Goal: Check status: Check status

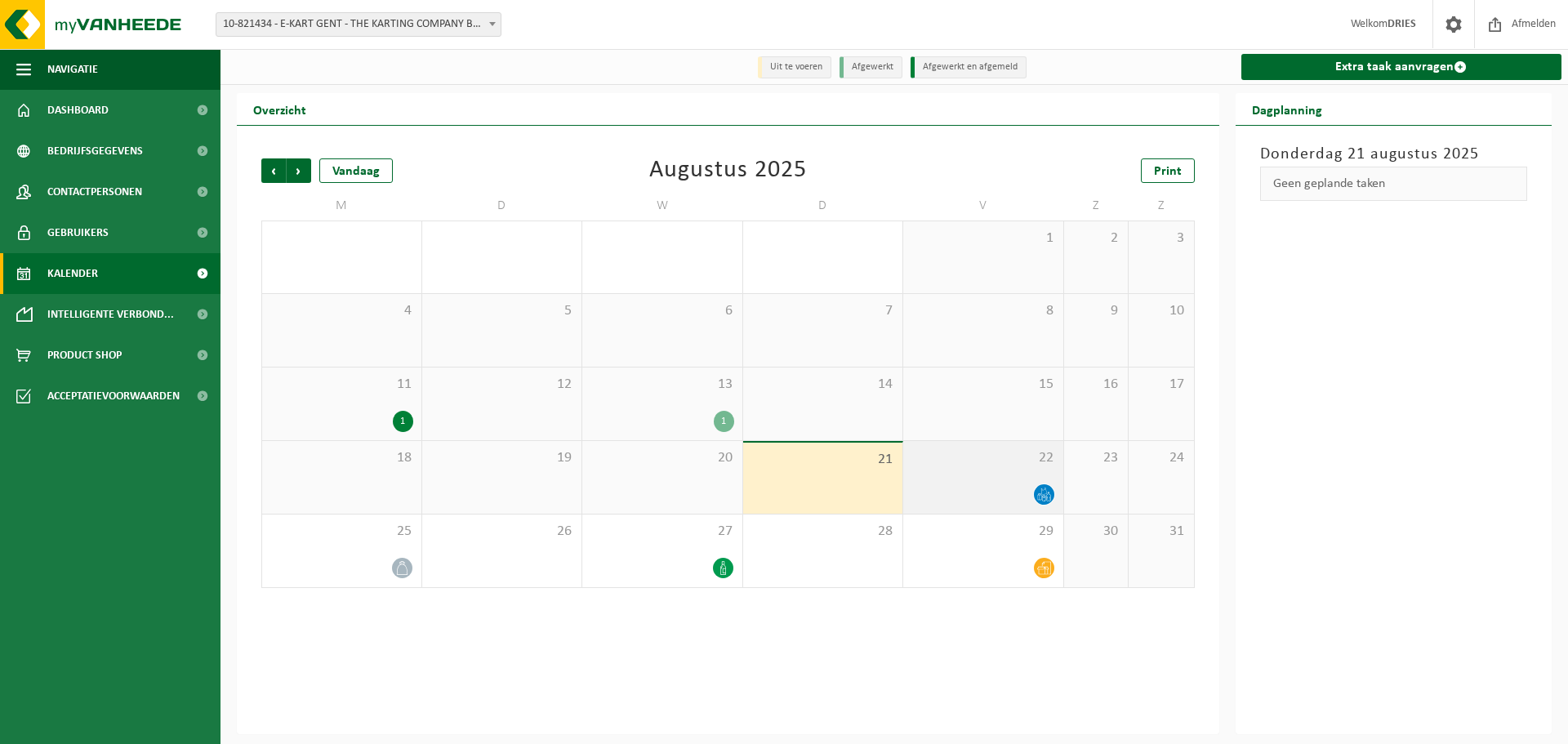
click at [1048, 498] on icon at bounding box center [1044, 494] width 14 height 14
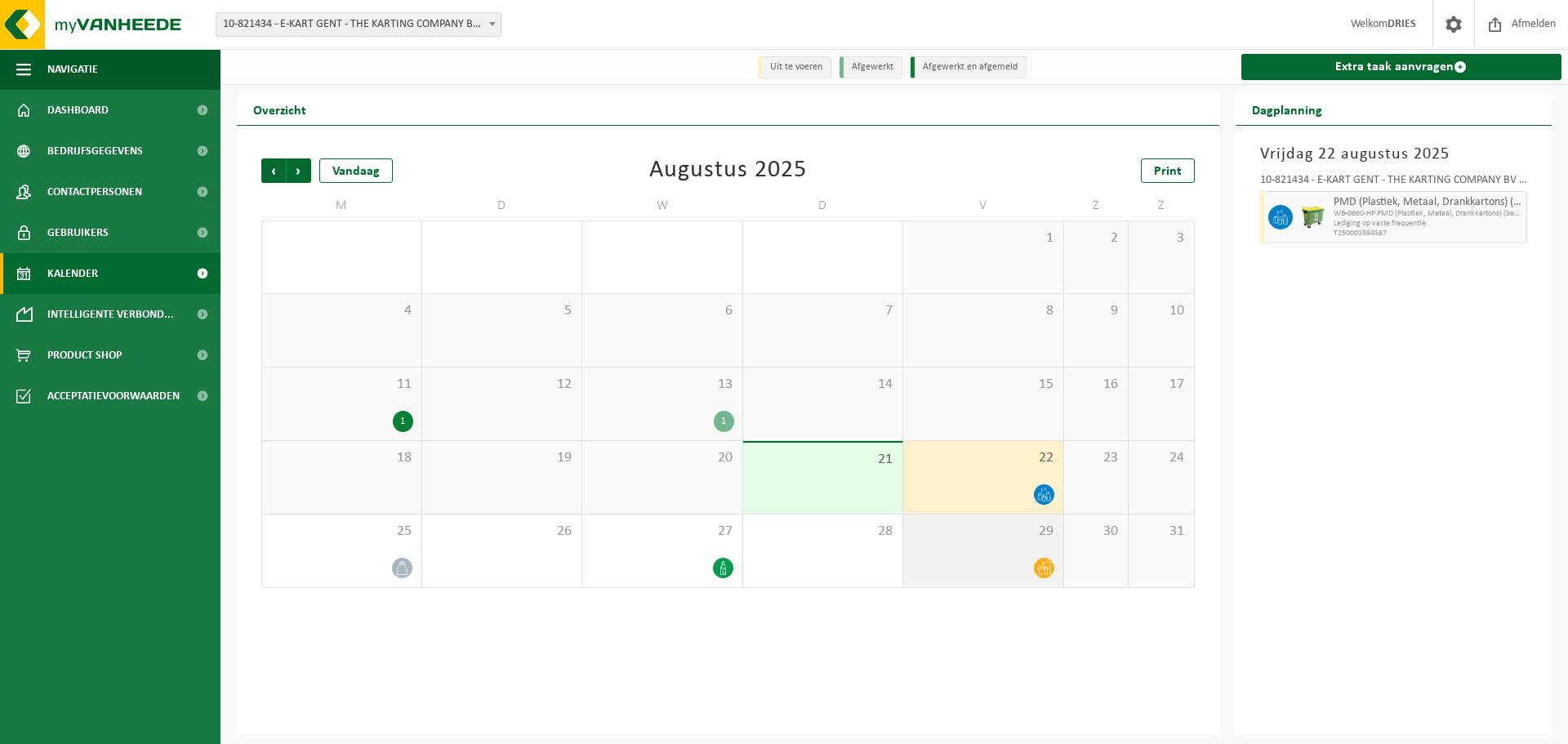
click at [1030, 549] on div "29" at bounding box center [983, 551] width 160 height 72
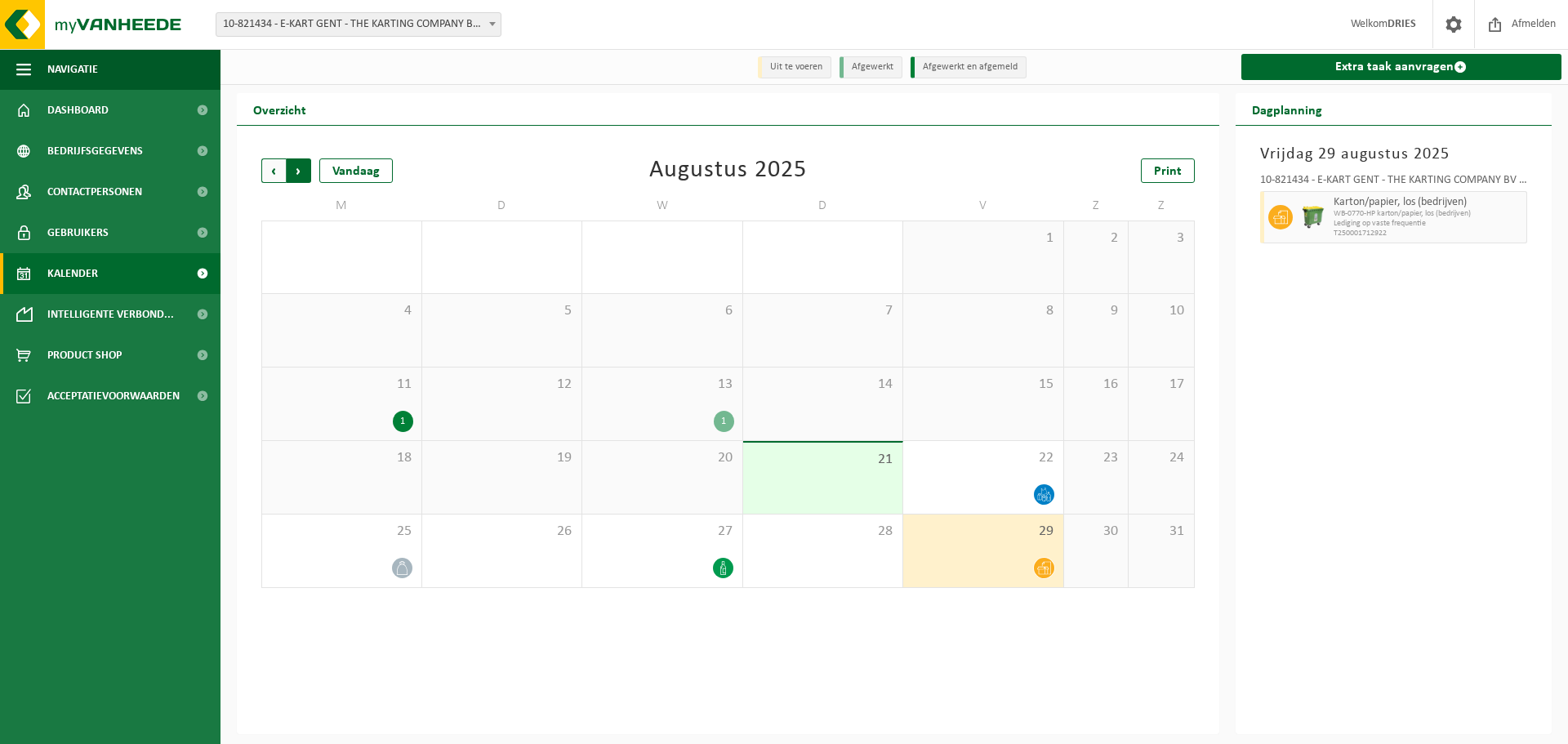
click at [279, 172] on span "Vorige" at bounding box center [273, 171] width 25 height 25
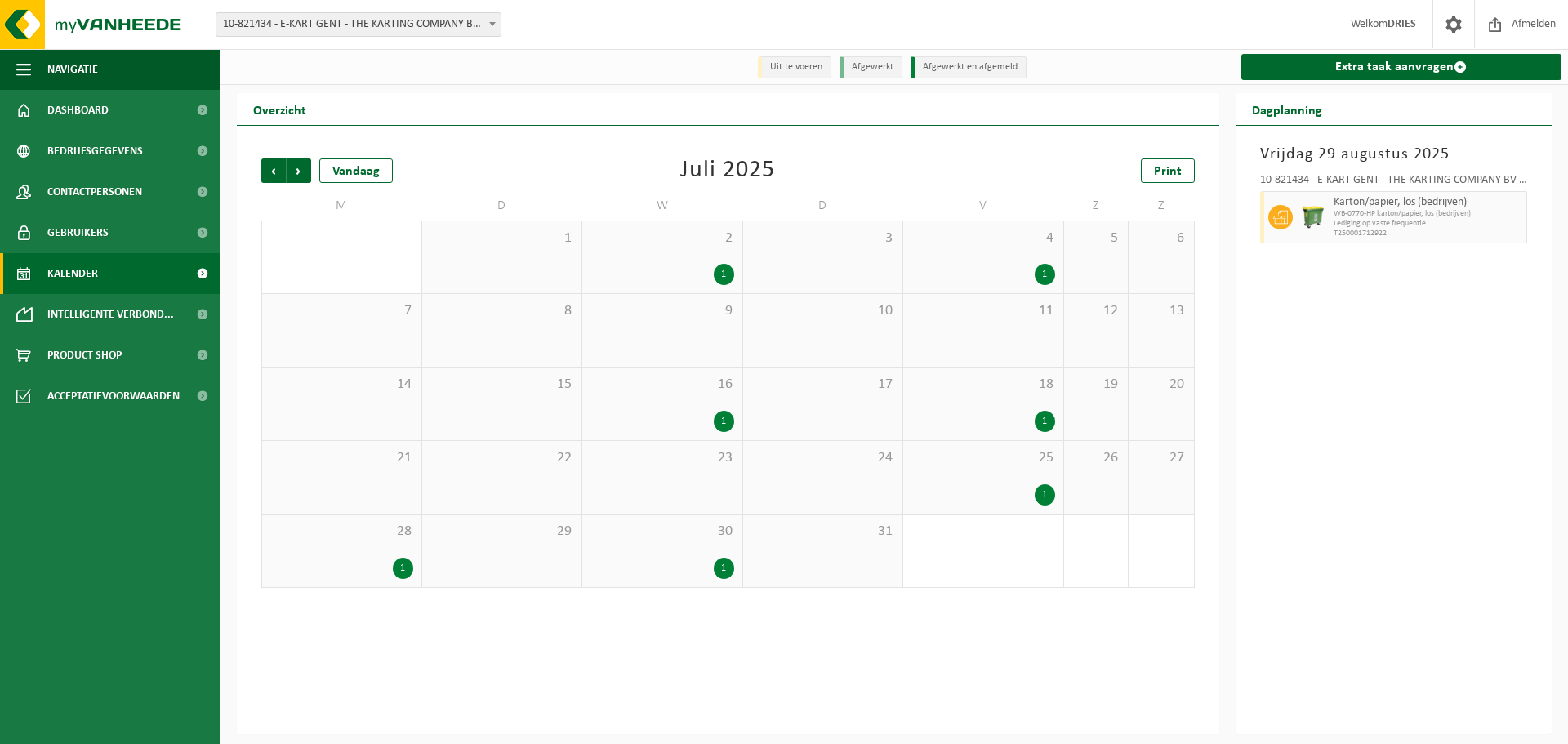
click at [707, 276] on div "1" at bounding box center [662, 274] width 144 height 21
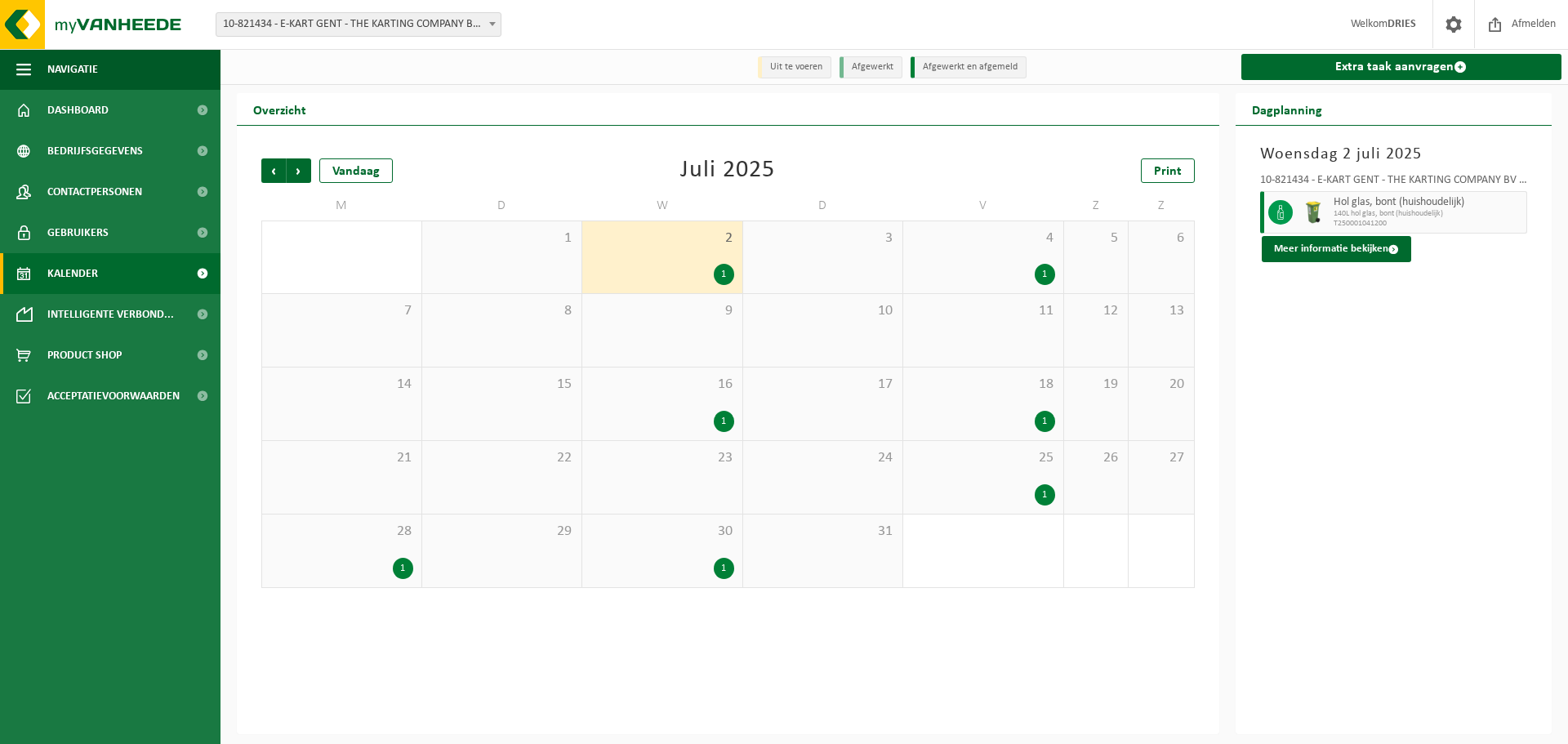
click at [1044, 392] on span "18" at bounding box center [983, 384] width 144 height 18
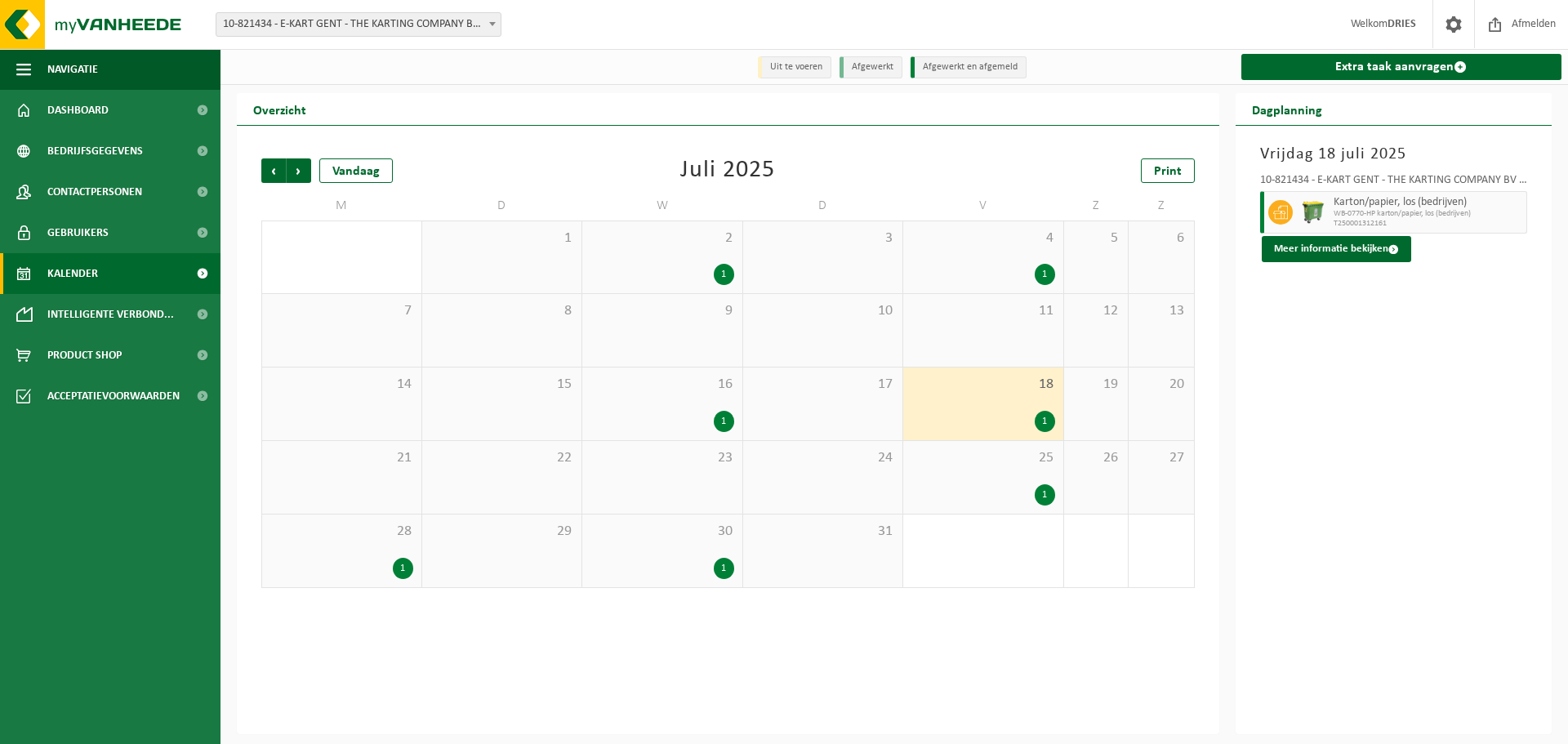
click at [1016, 483] on div "25 1" at bounding box center [983, 477] width 160 height 72
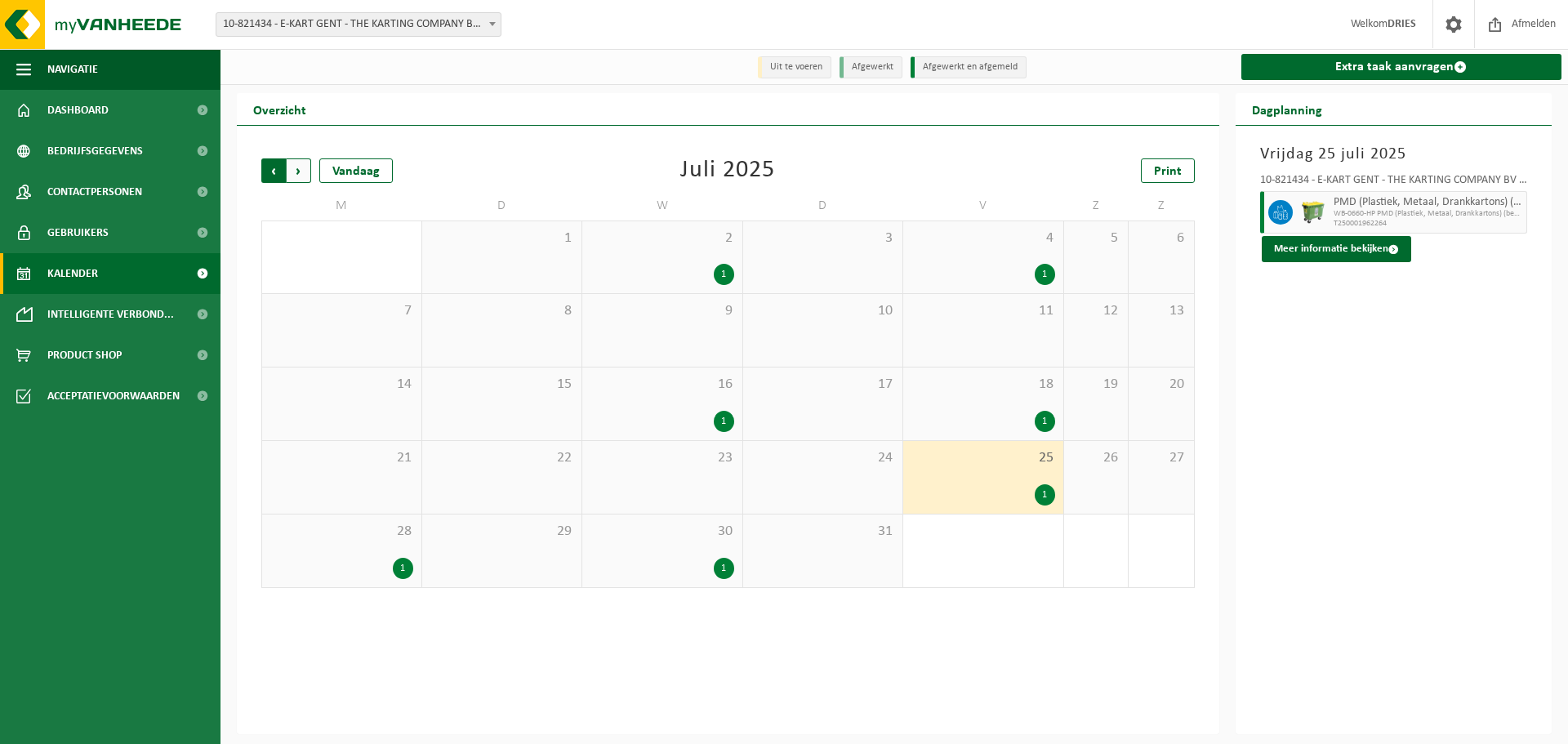
click at [295, 173] on span "Volgende" at bounding box center [299, 171] width 25 height 25
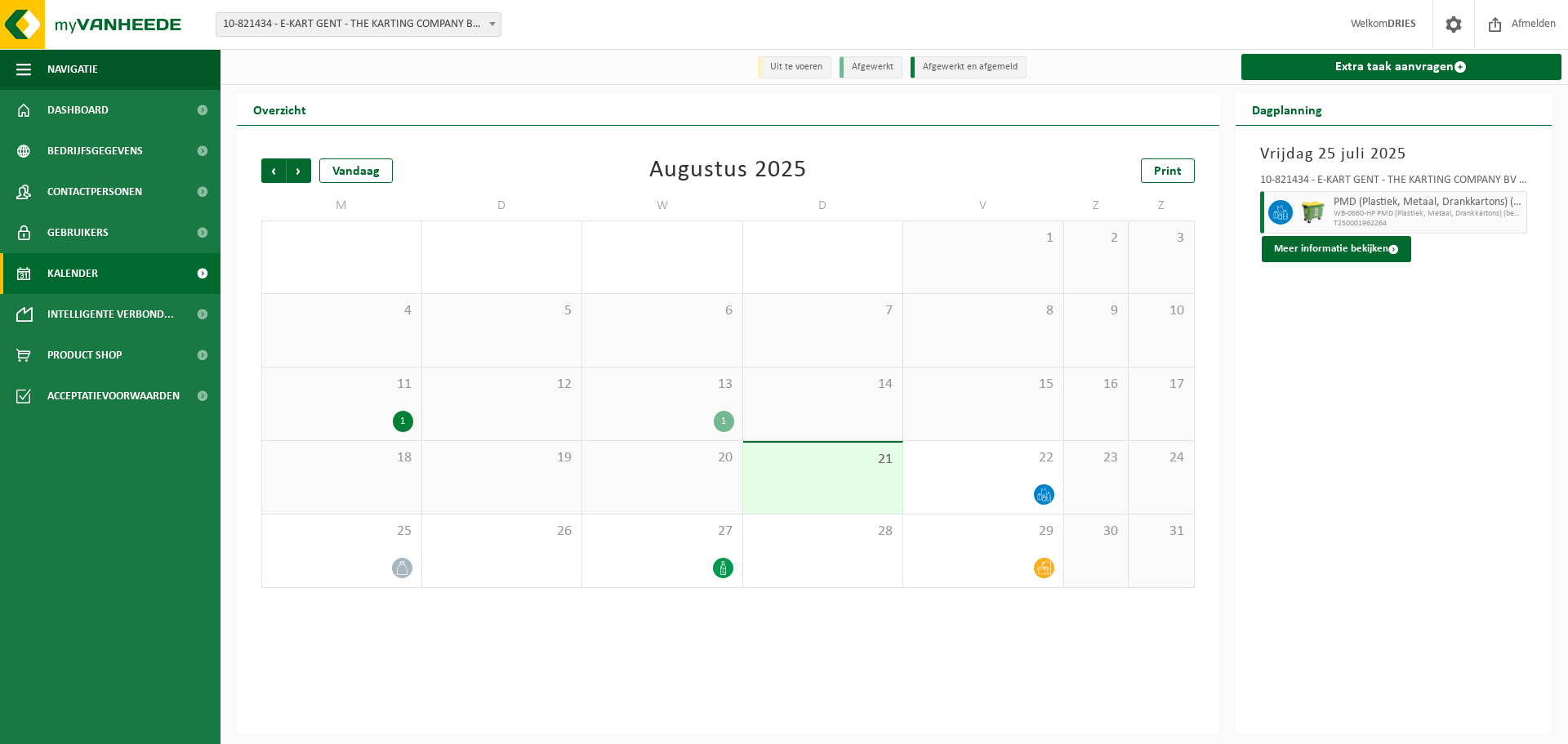
click at [676, 407] on div "13 1" at bounding box center [662, 404] width 160 height 72
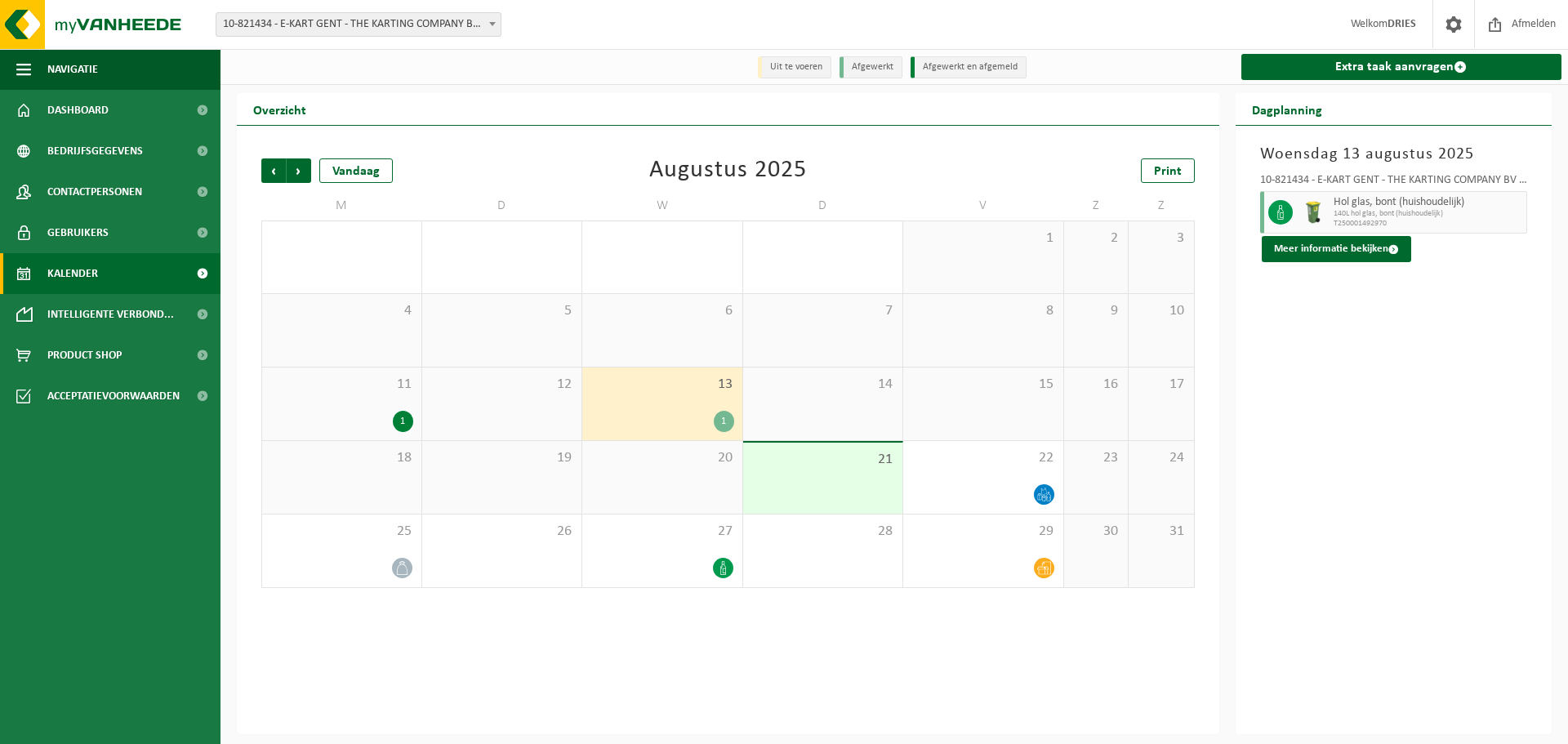
click at [387, 406] on div "11 1" at bounding box center [341, 404] width 159 height 72
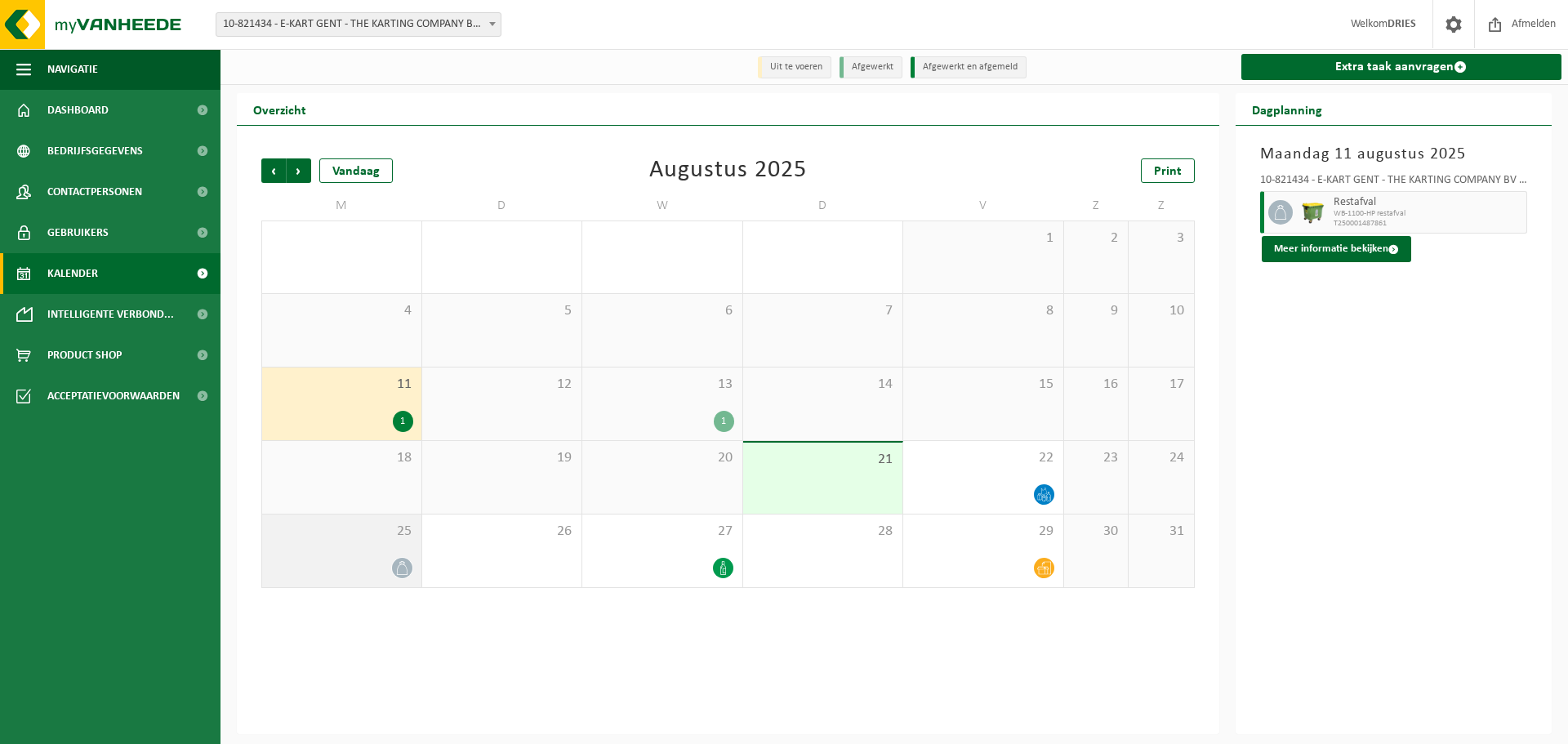
click at [398, 553] on div "25" at bounding box center [341, 551] width 159 height 72
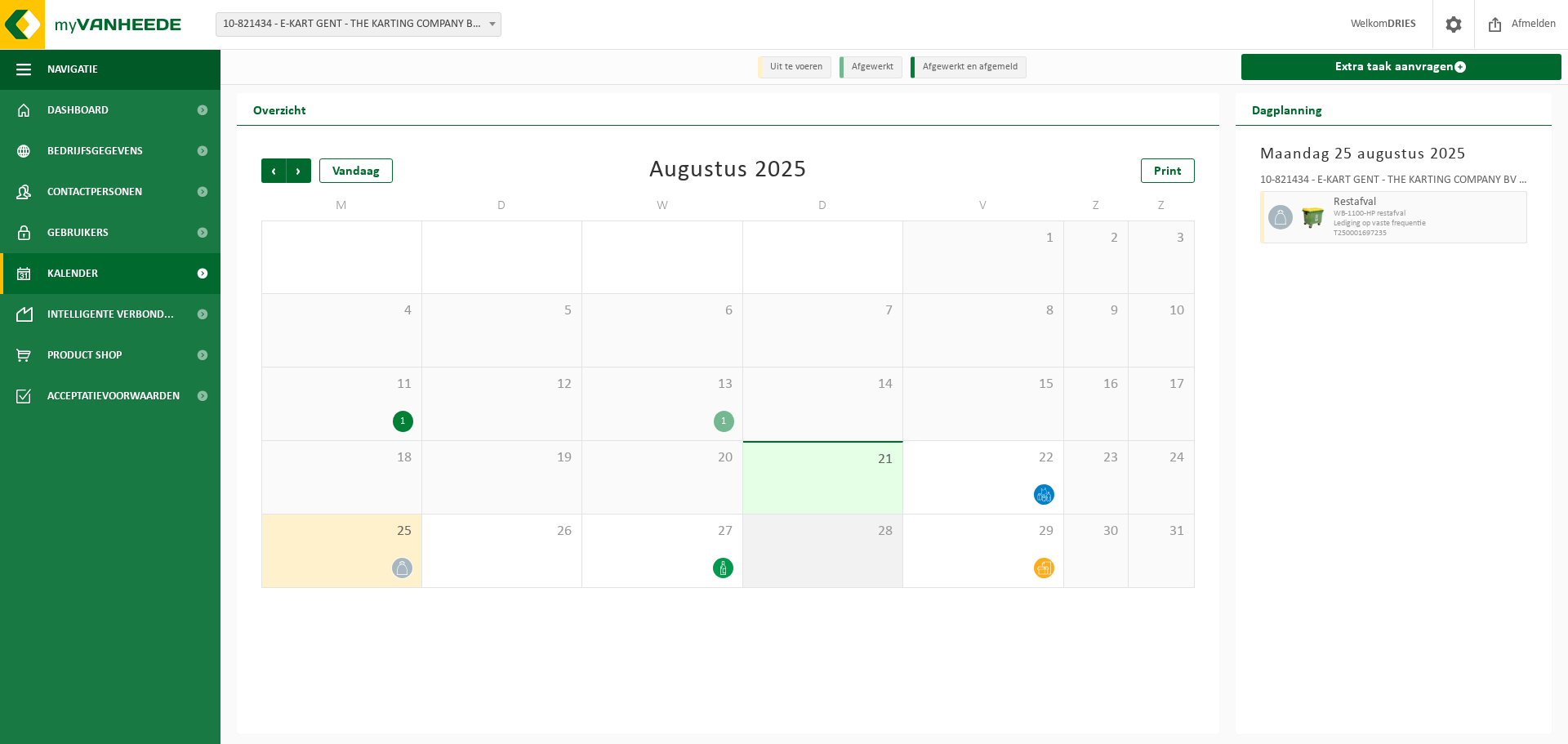
click at [750, 563] on div "28" at bounding box center [823, 551] width 160 height 72
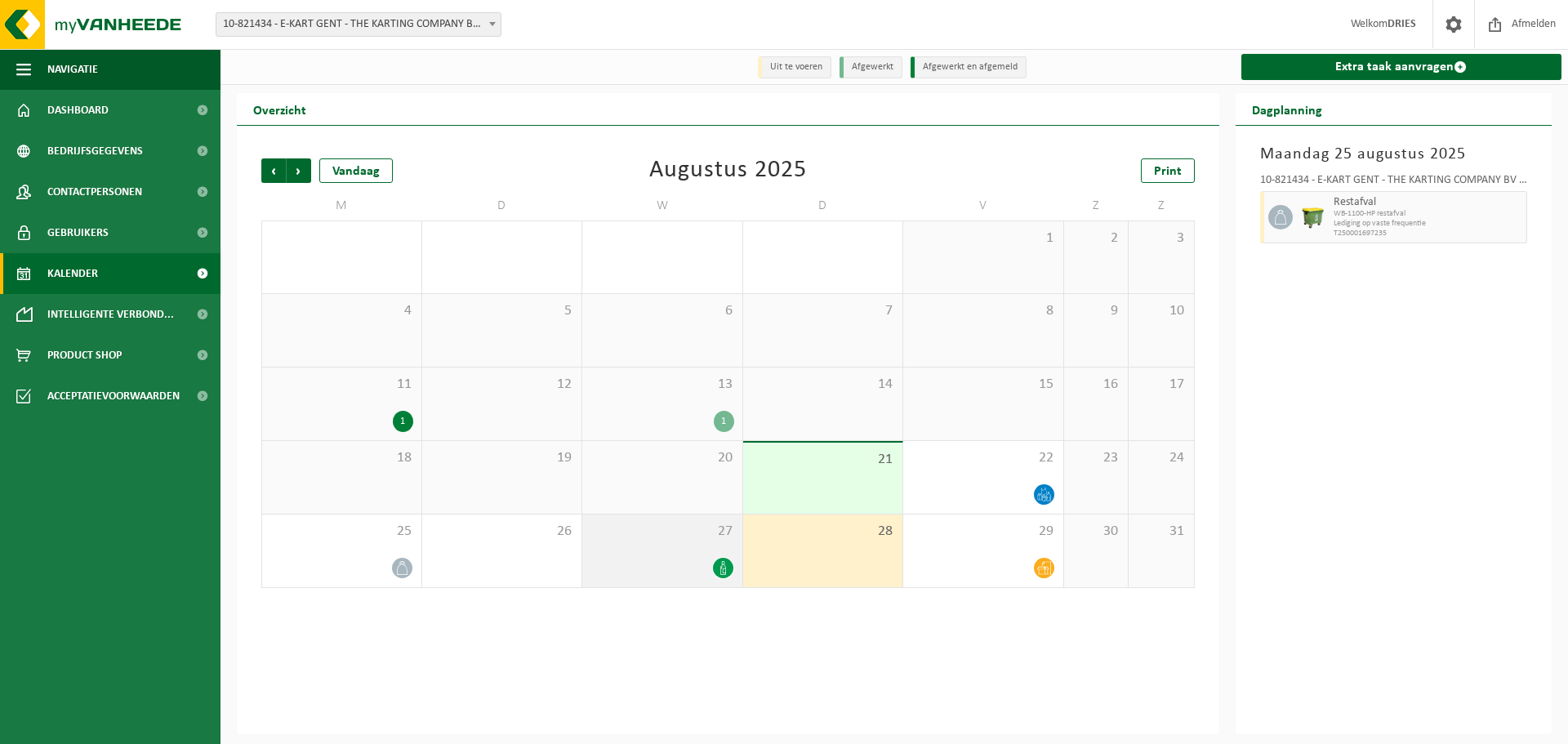
click at [732, 564] on span at bounding box center [722, 568] width 20 height 20
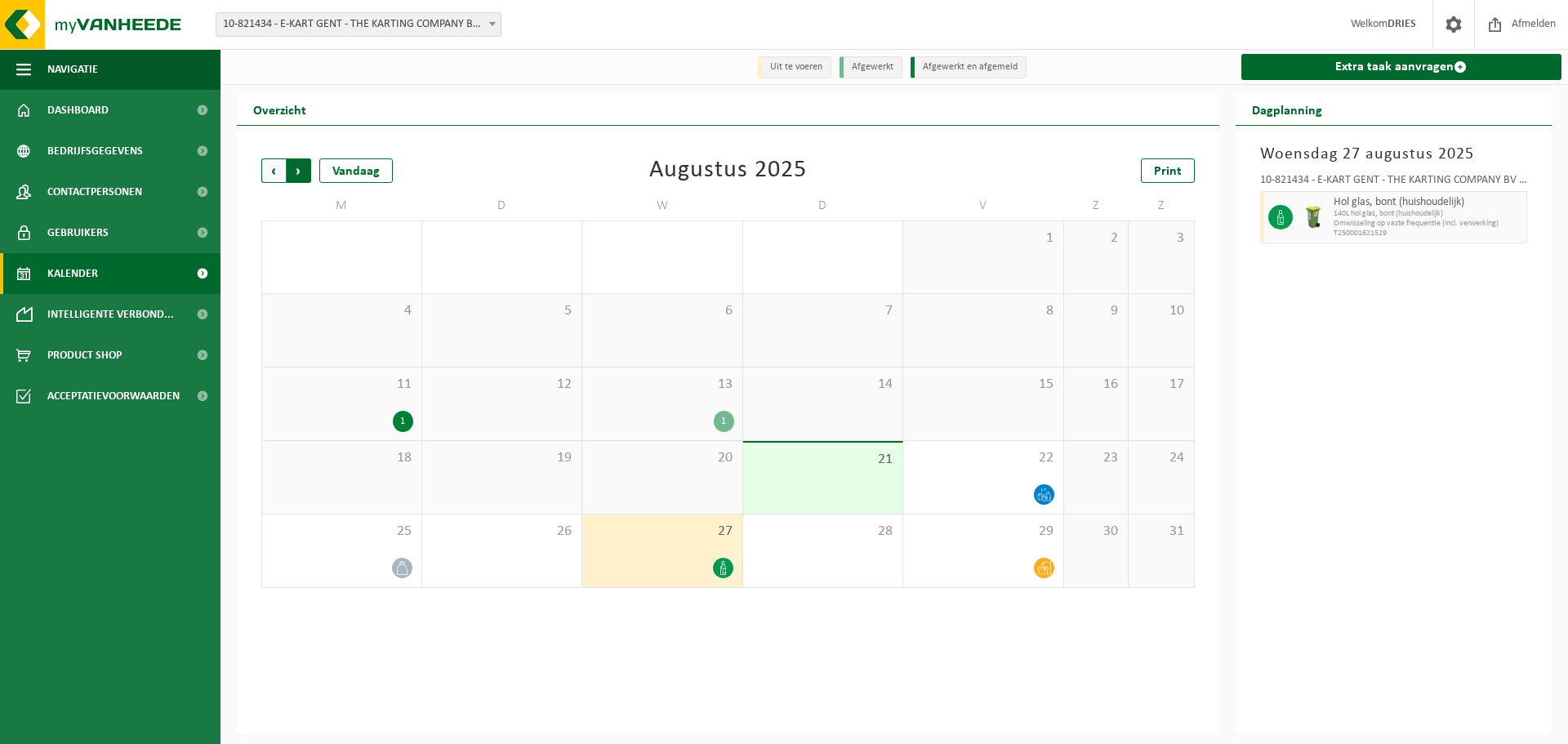
click at [271, 176] on span "Vorige" at bounding box center [273, 171] width 25 height 25
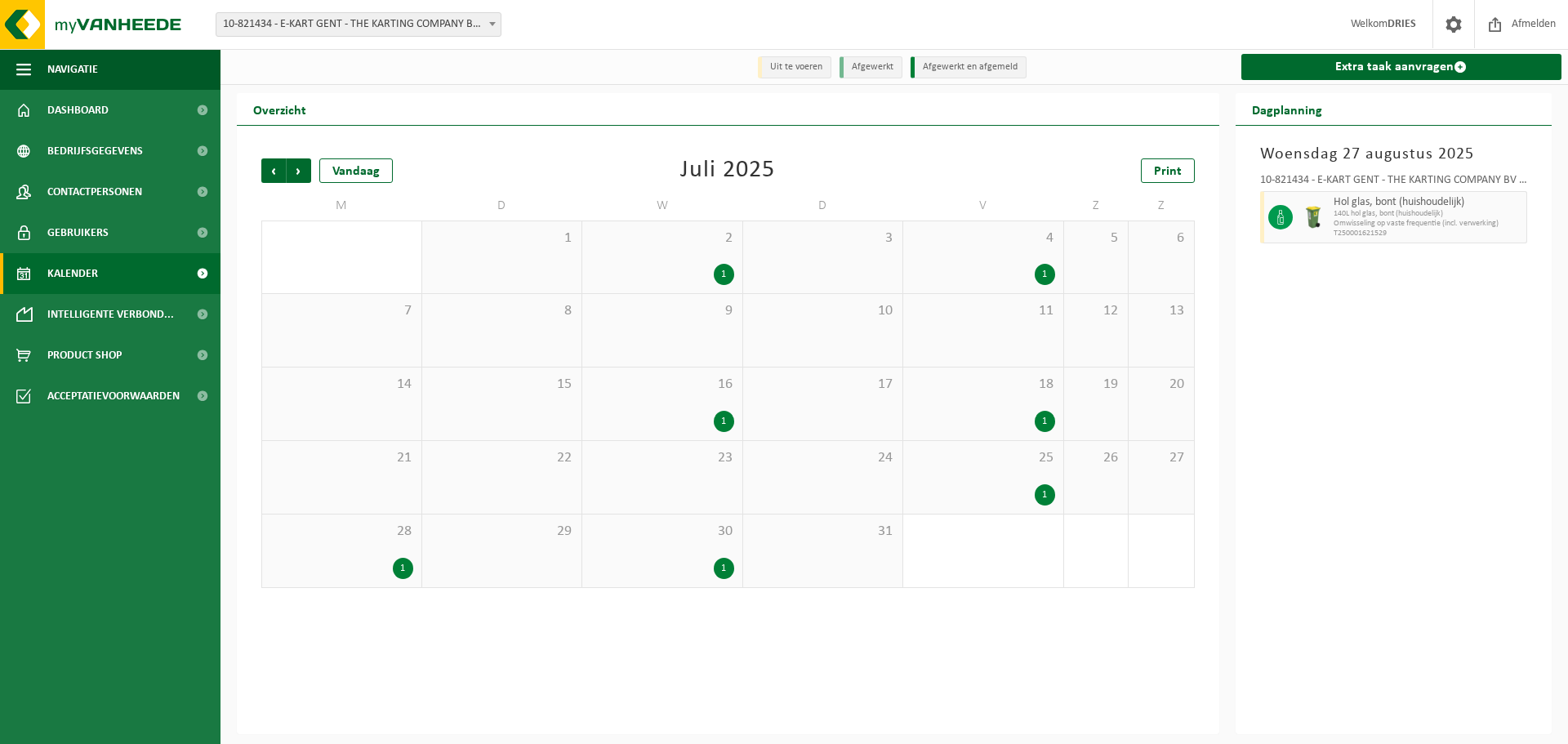
click at [699, 553] on div "30 1" at bounding box center [662, 551] width 160 height 72
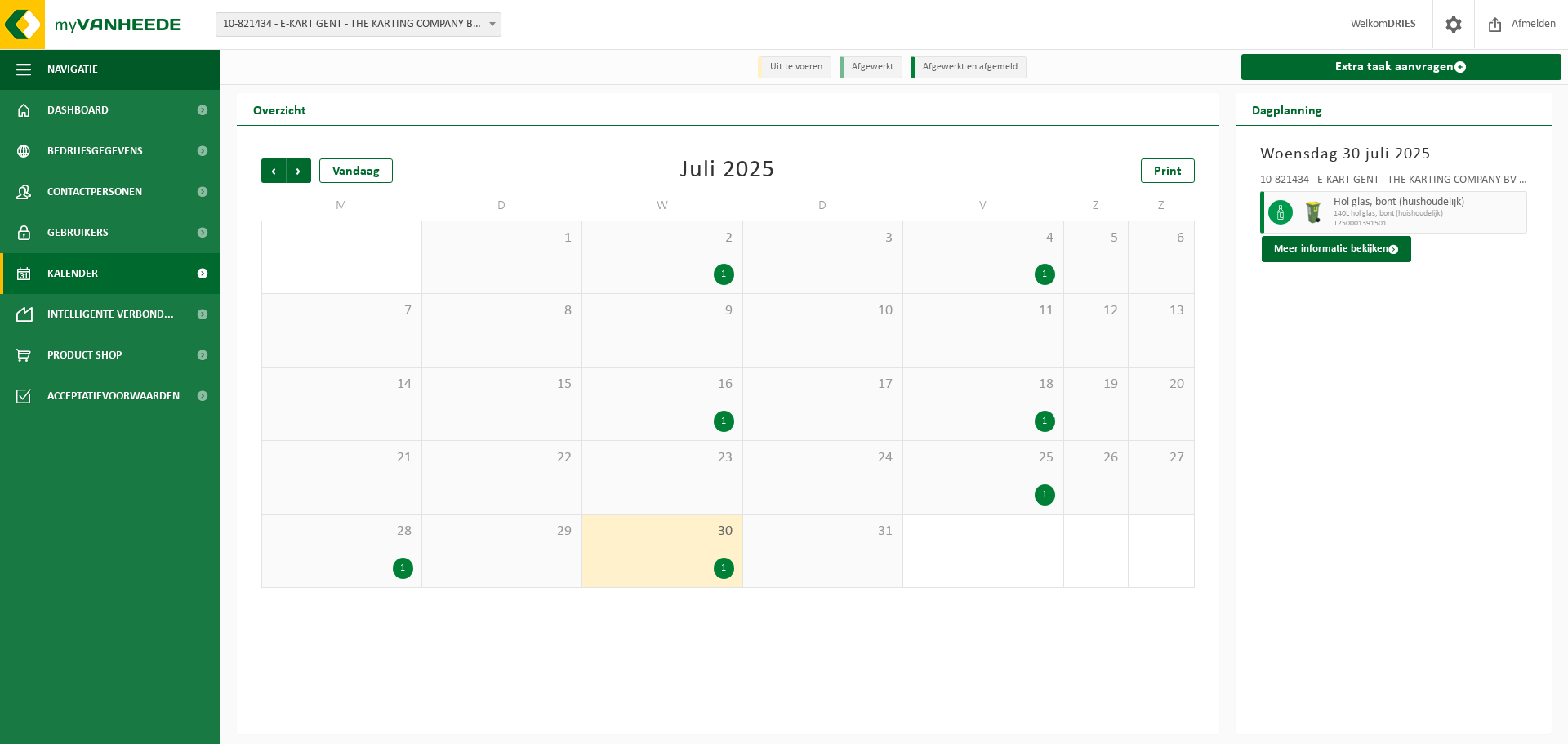
click at [304, 561] on div "1" at bounding box center [342, 569] width 143 height 21
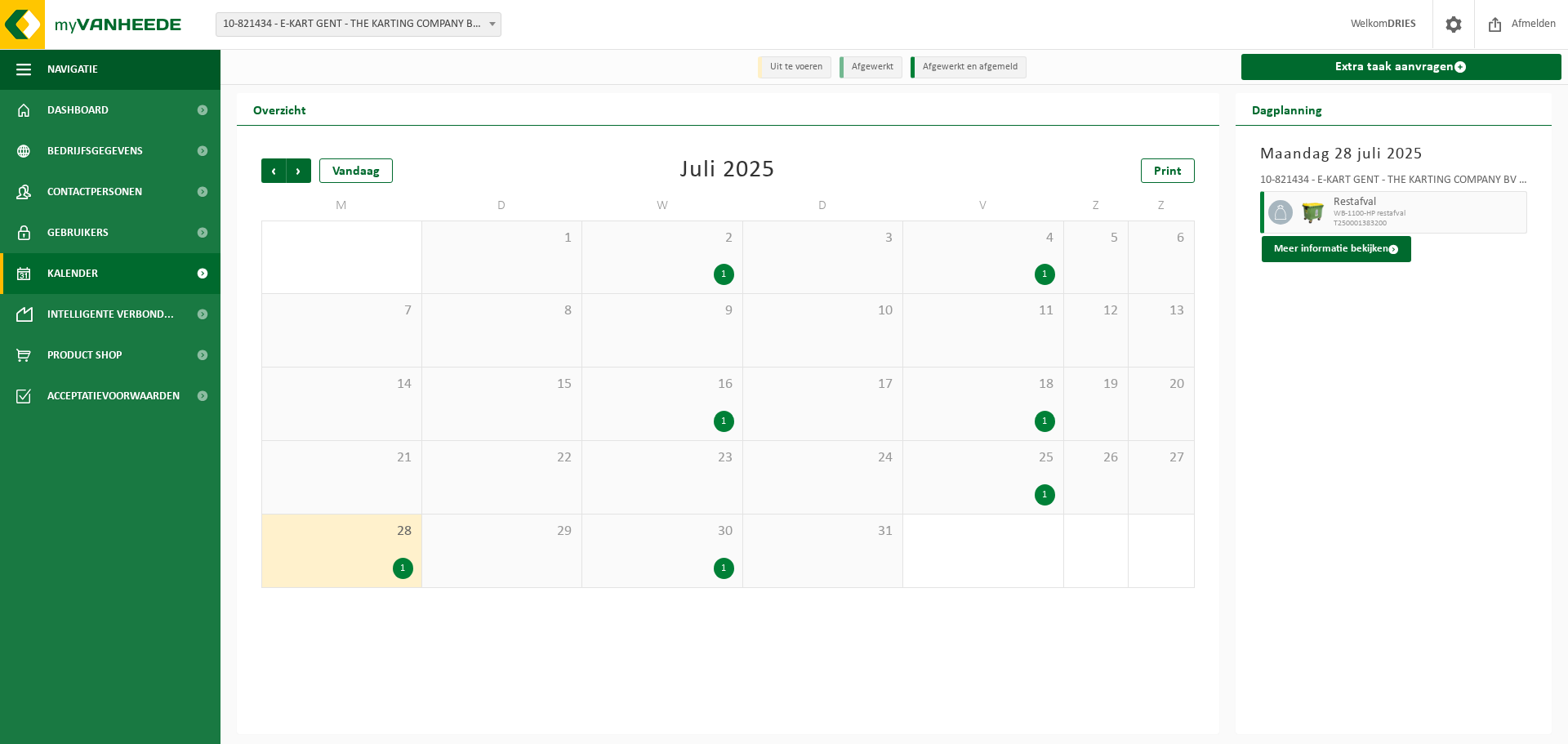
click at [998, 482] on div "25 1" at bounding box center [983, 477] width 160 height 72
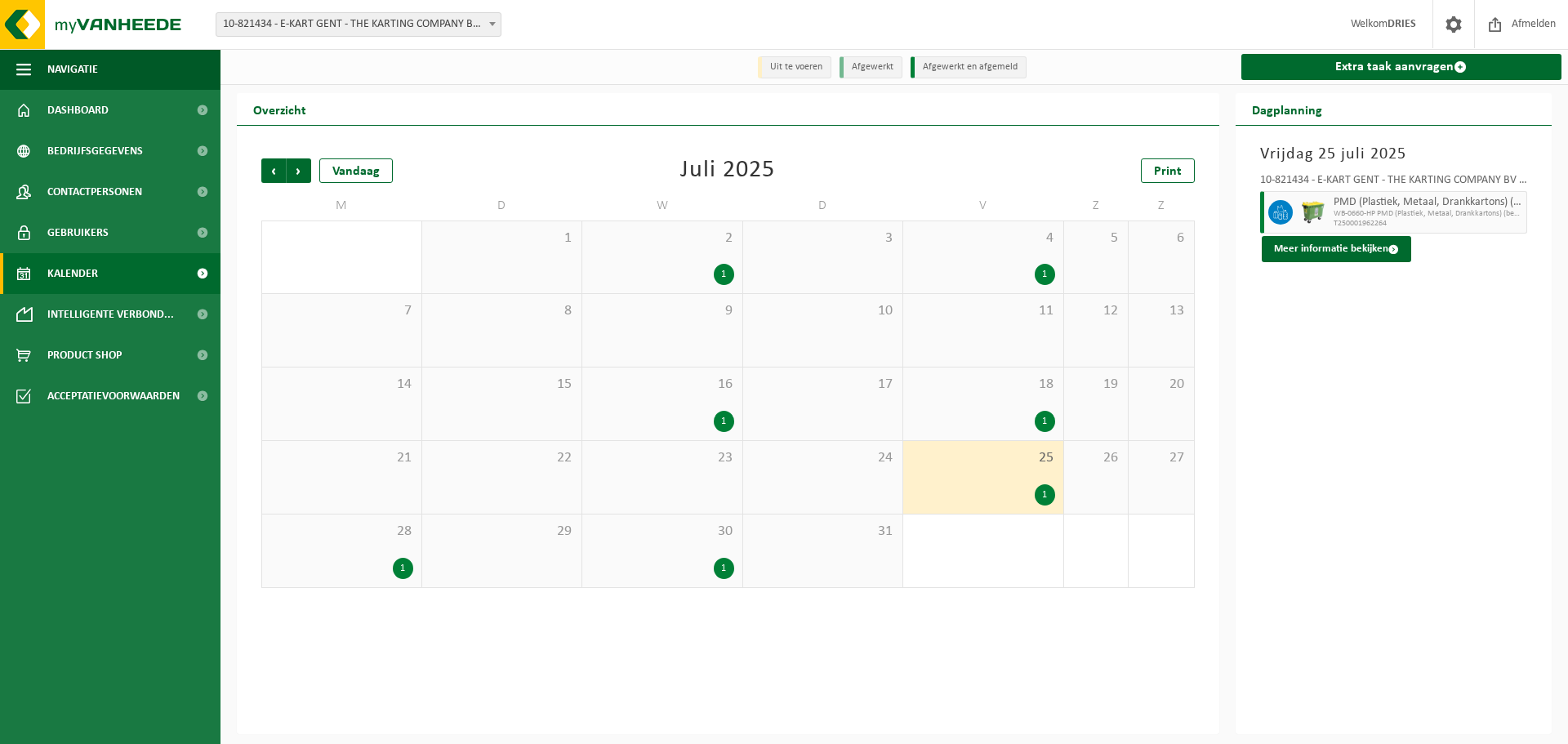
click at [1049, 407] on div "18 1" at bounding box center [983, 404] width 160 height 72
